Goal: Information Seeking & Learning: Learn about a topic

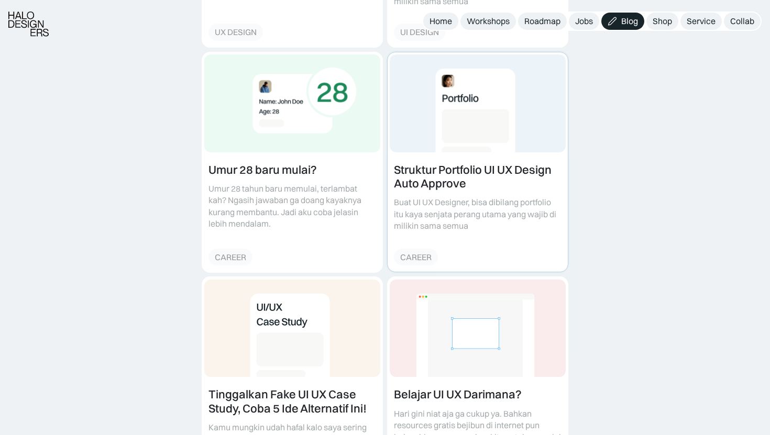
scroll to position [595, 0]
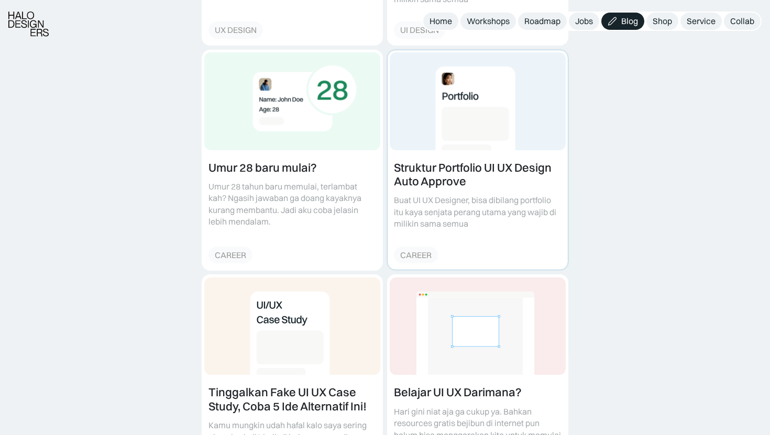
click at [425, 160] on link at bounding box center [478, 160] width 180 height 220
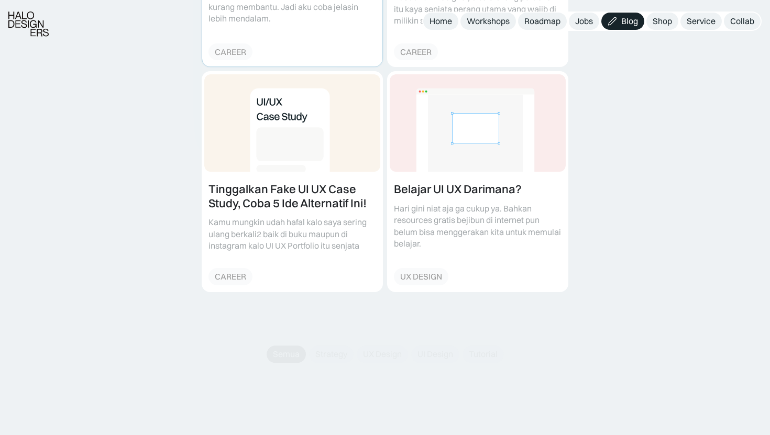
scroll to position [811, 0]
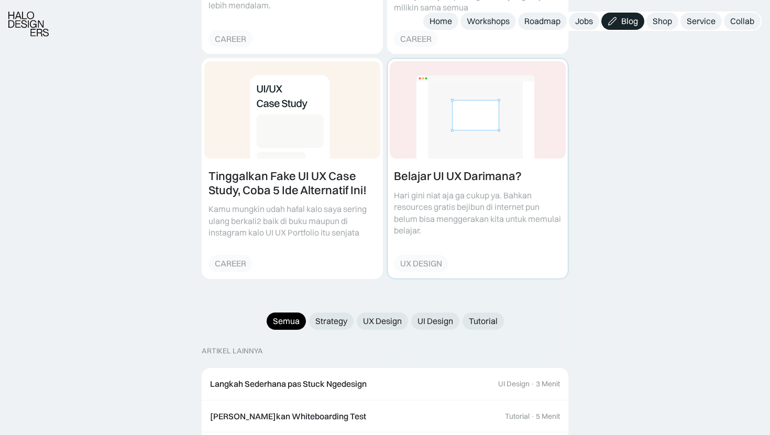
click at [436, 166] on link at bounding box center [478, 169] width 180 height 220
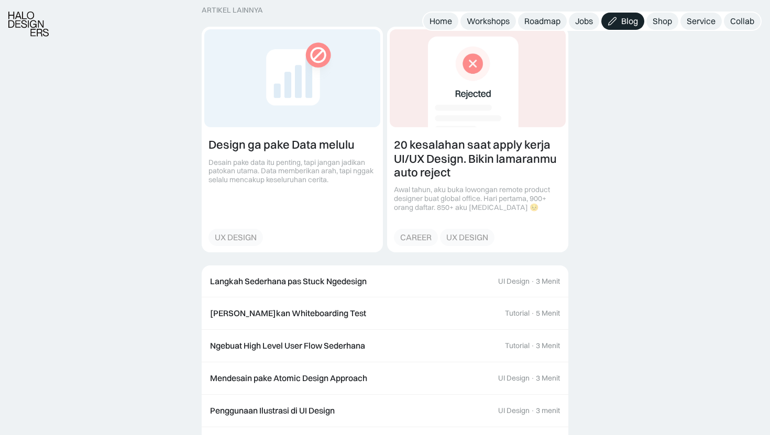
scroll to position [2301, 0]
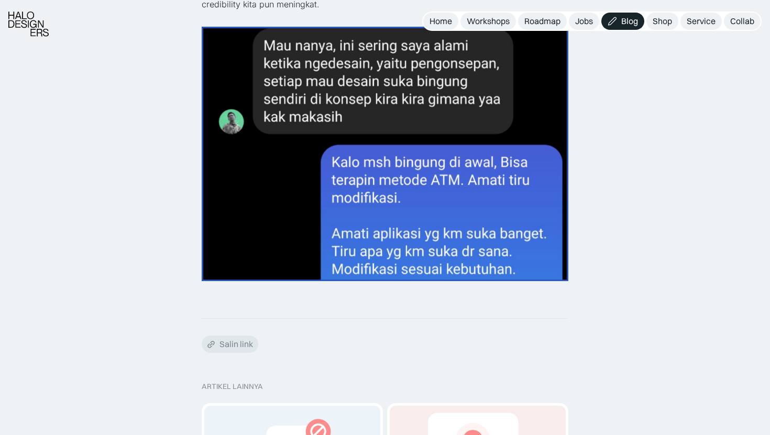
scroll to position [2071, 0]
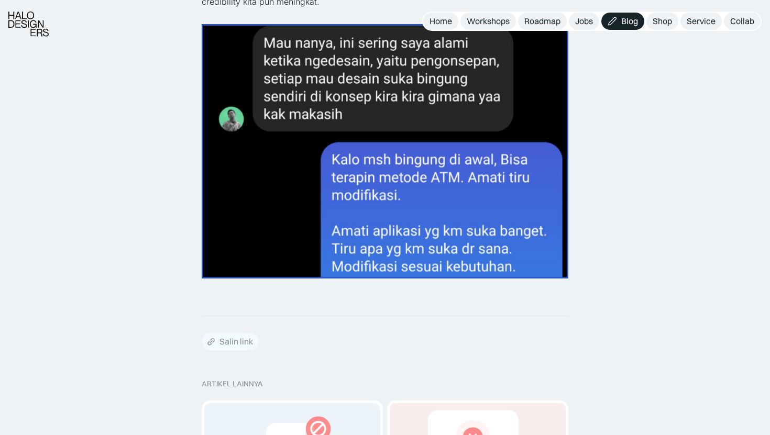
click at [245, 335] on div "Salin link" at bounding box center [230, 341] width 57 height 17
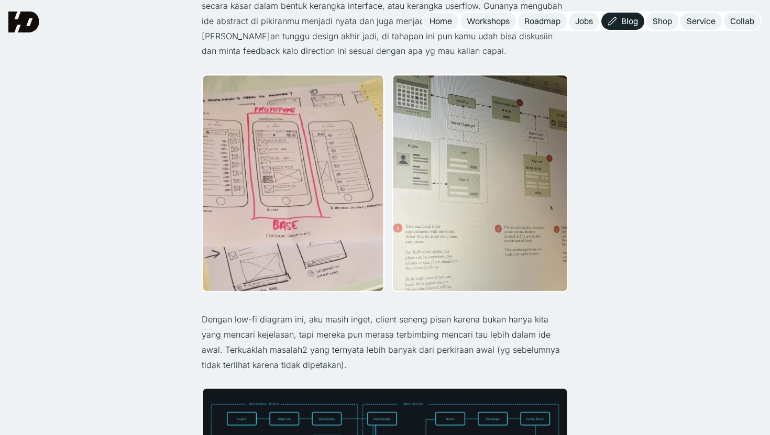
scroll to position [1441, 0]
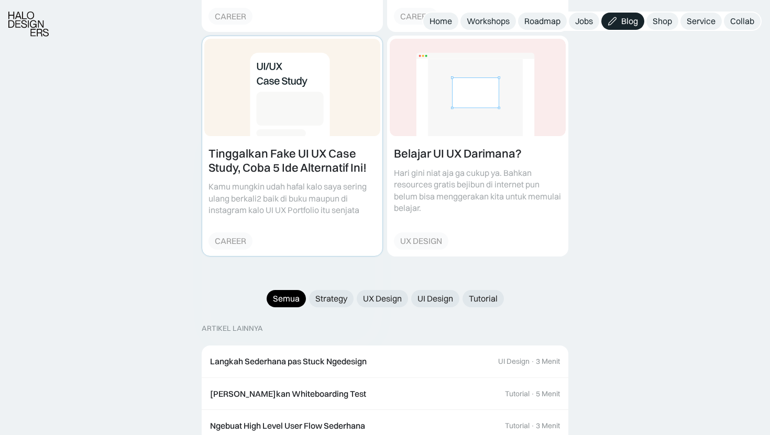
scroll to position [829, 0]
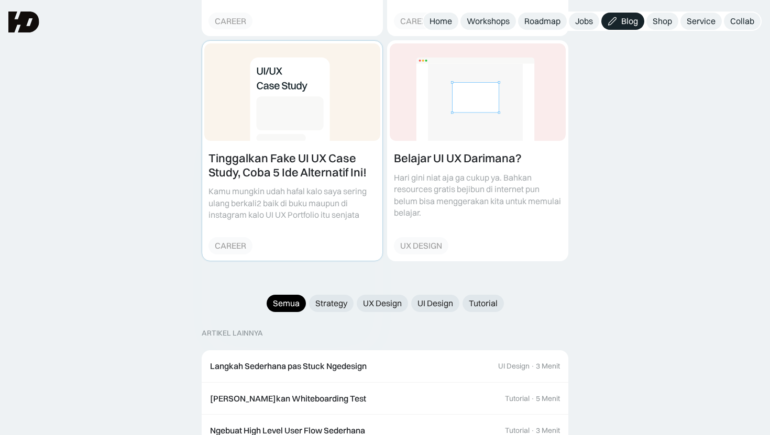
click at [285, 144] on link at bounding box center [292, 151] width 180 height 220
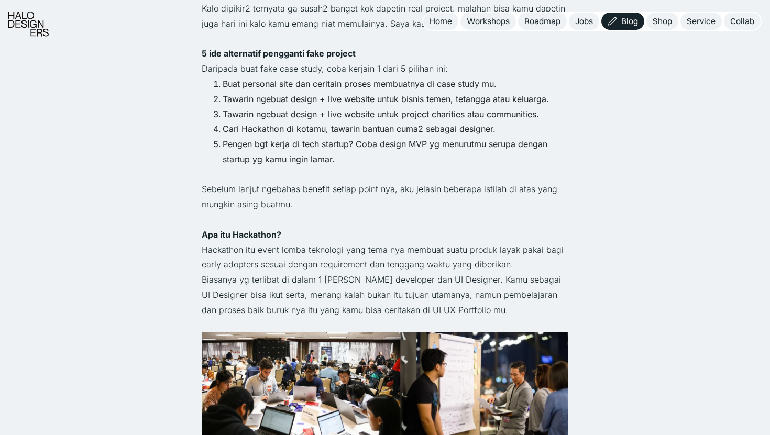
scroll to position [1149, 0]
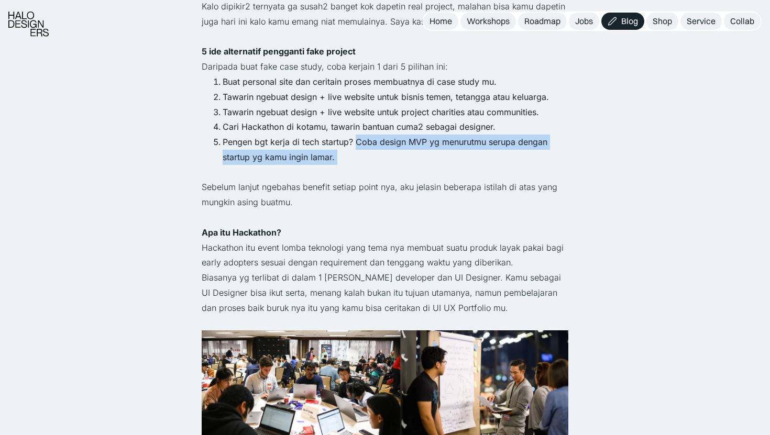
drag, startPoint x: 356, startPoint y: 127, endPoint x: 356, endPoint y: 151, distance: 24.1
copy div "Coba design MVP yg menurutmu serupa dengan startup yg kamu ingin lamar. ‍"
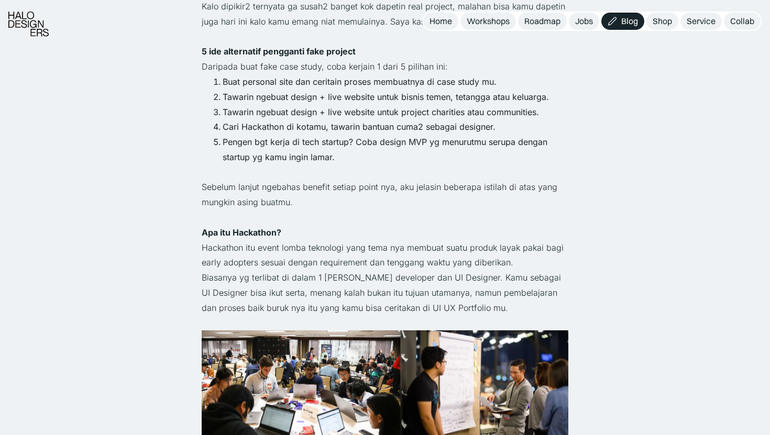
click at [510, 180] on p "Sebelum lanjut ngebahas benefit setiap point nya, aku jelasin beberapa istilah …" at bounding box center [385, 195] width 367 height 30
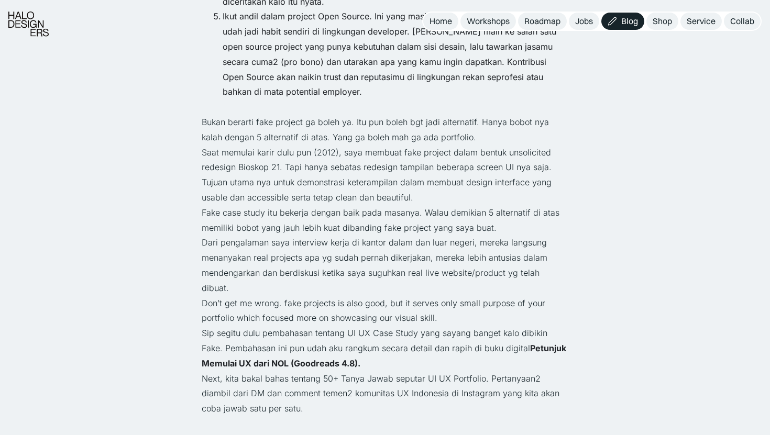
scroll to position [2458, 0]
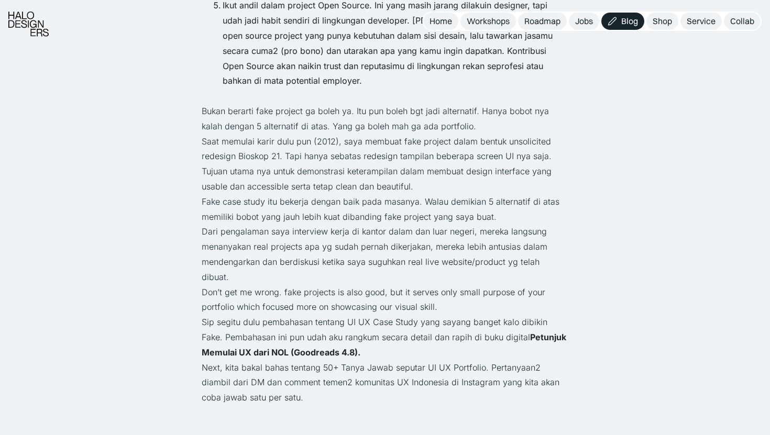
click at [258, 332] on strong "Petunjuk Memulai UX dari NOL (Goodreads 4.8)." at bounding box center [384, 345] width 365 height 26
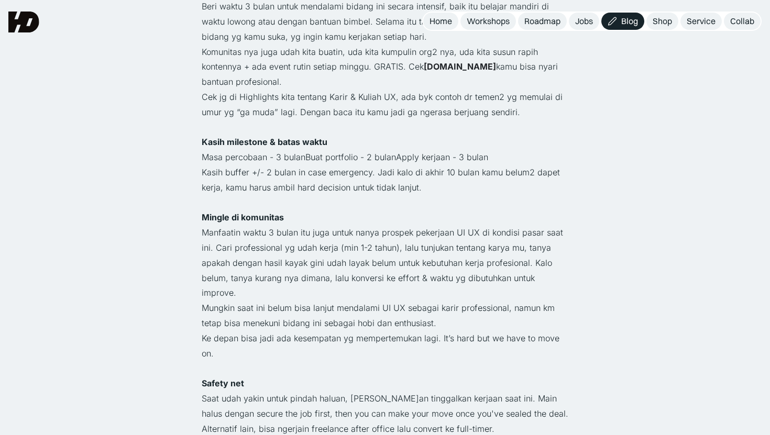
scroll to position [535, 0]
